Goal: Check status: Check status

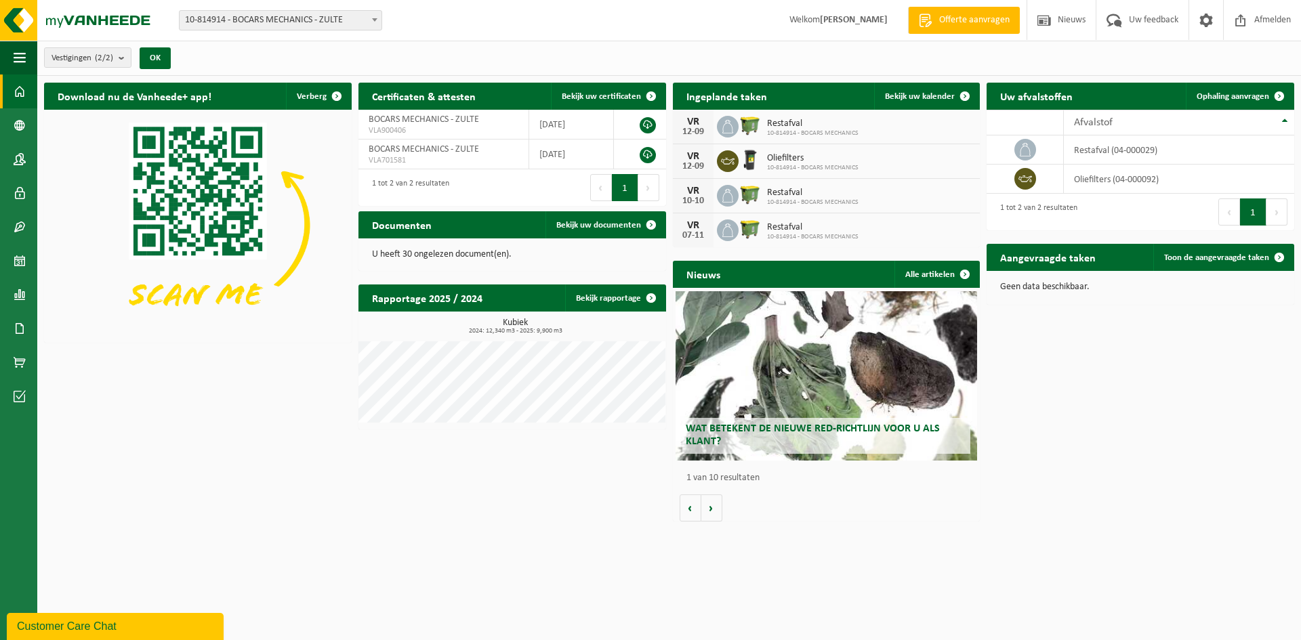
click at [804, 164] on span "10-814914 - BOCARS MECHANICS" at bounding box center [812, 168] width 91 height 8
click at [914, 95] on span "Bekijk uw kalender" at bounding box center [920, 96] width 70 height 9
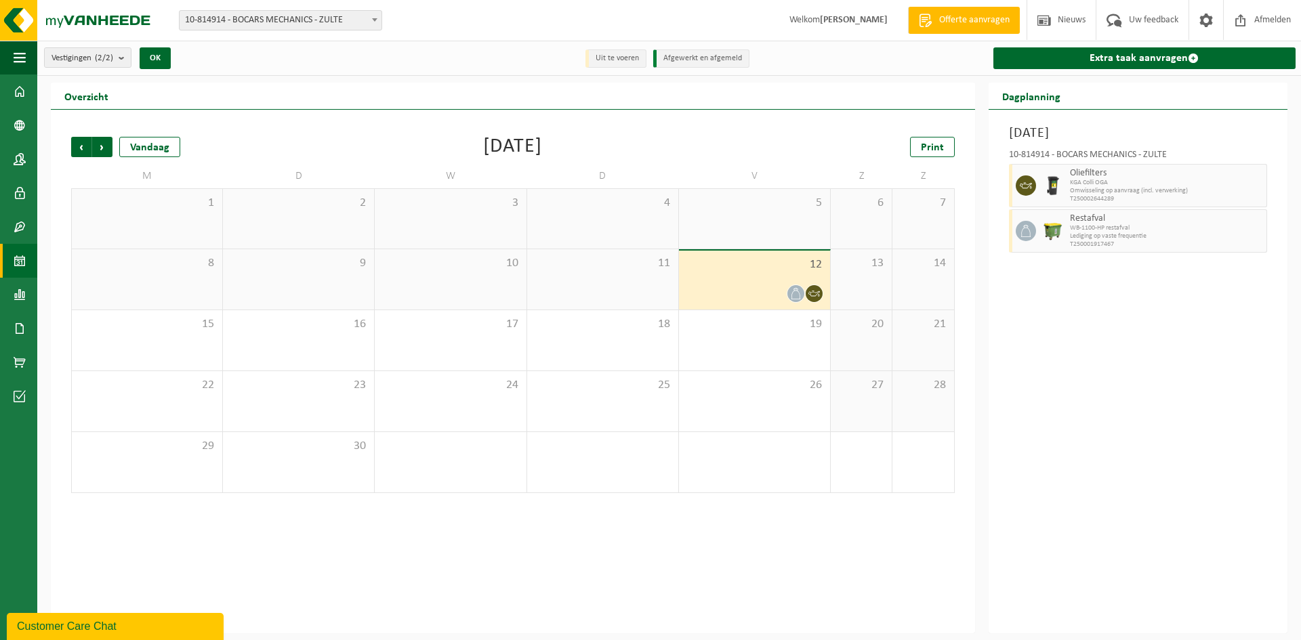
click at [1091, 197] on span "T250002644289" at bounding box center [1166, 199] width 193 height 8
click at [1021, 180] on icon at bounding box center [1026, 186] width 12 height 12
click at [109, 152] on span "Volgende" at bounding box center [102, 147] width 20 height 20
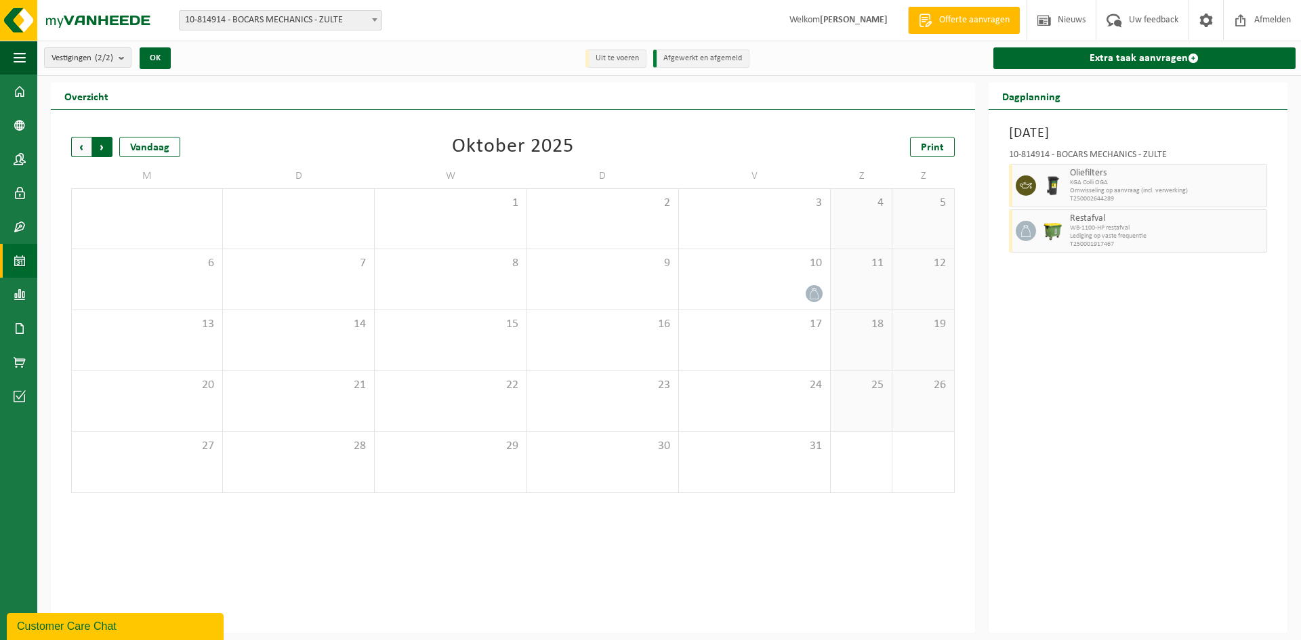
click at [77, 150] on span "Vorige" at bounding box center [81, 147] width 20 height 20
